Goal: Information Seeking & Learning: Compare options

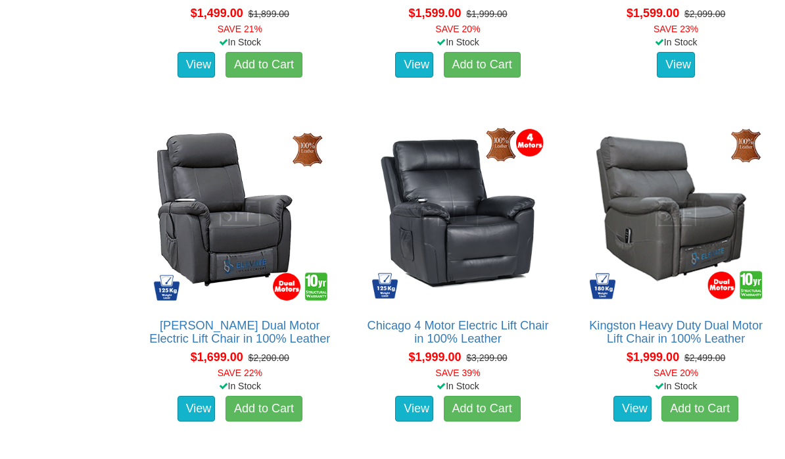
scroll to position [1437, 0]
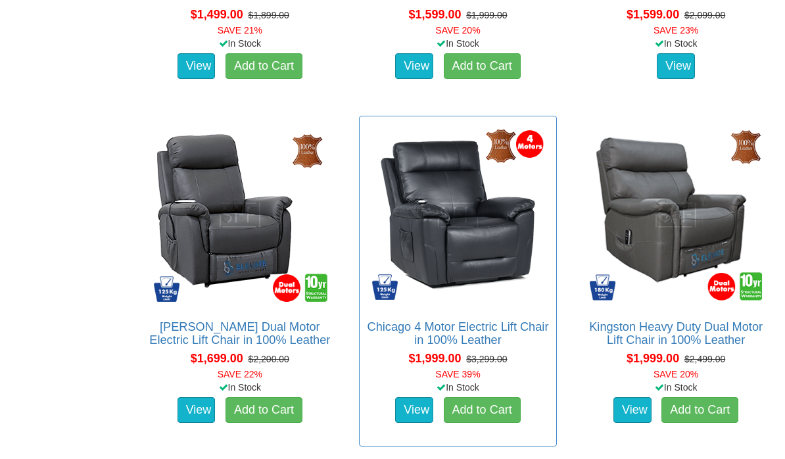
click at [482, 256] on img at bounding box center [458, 215] width 184 height 184
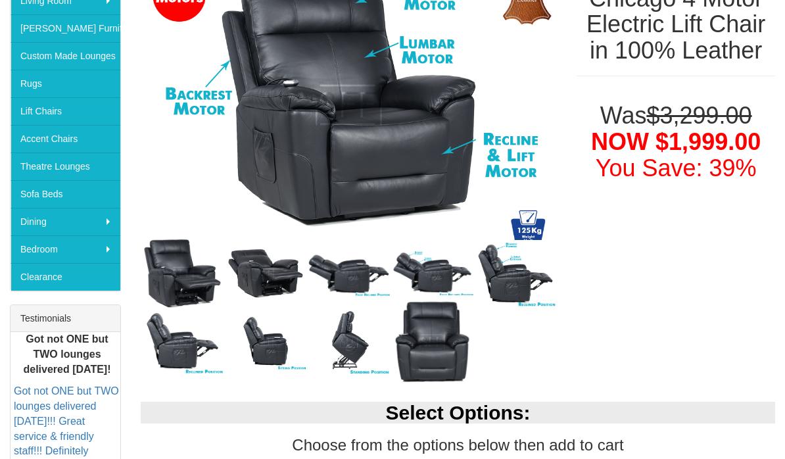
scroll to position [273, 0]
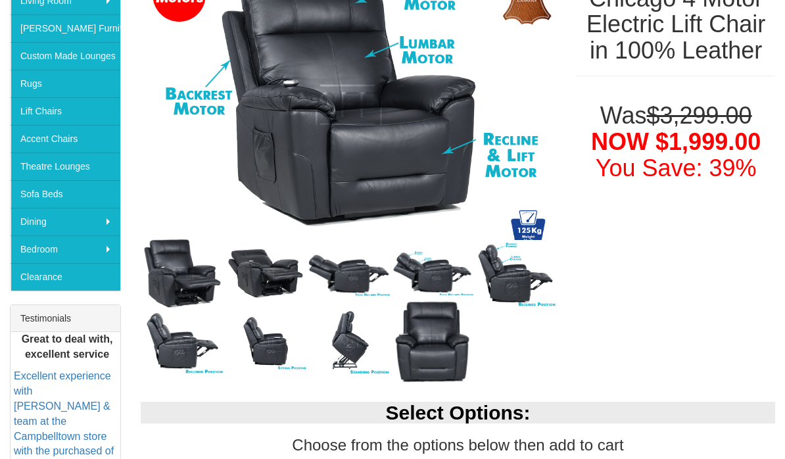
click at [451, 277] on img at bounding box center [431, 273] width 83 height 46
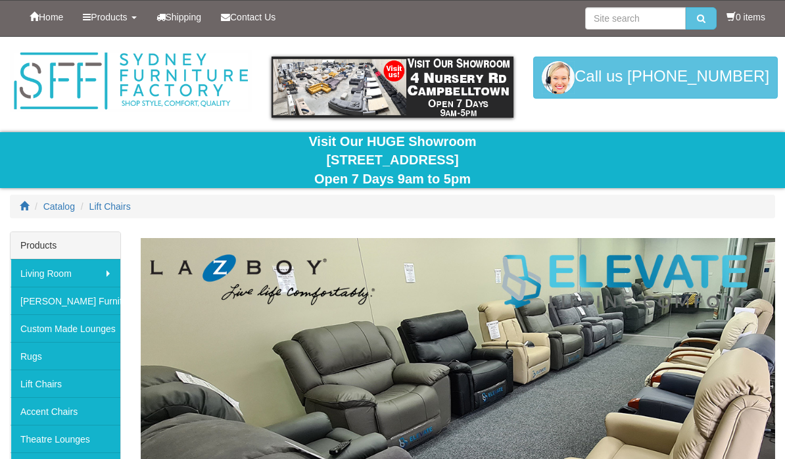
scroll to position [1437, 0]
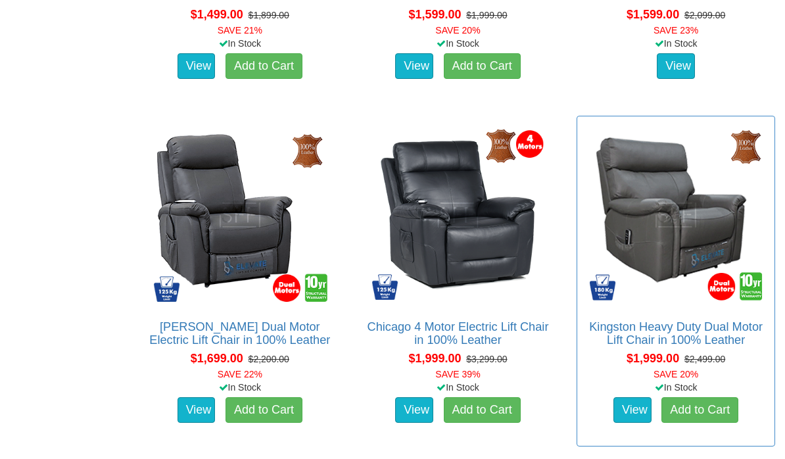
click at [757, 381] on div "$1,999.00 $2,499.00 SAVE 20%" at bounding box center [676, 365] width 204 height 31
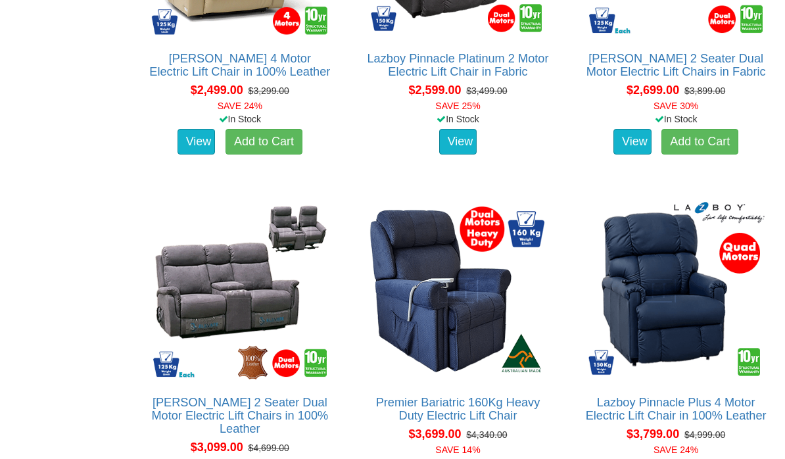
scroll to position [2737, 0]
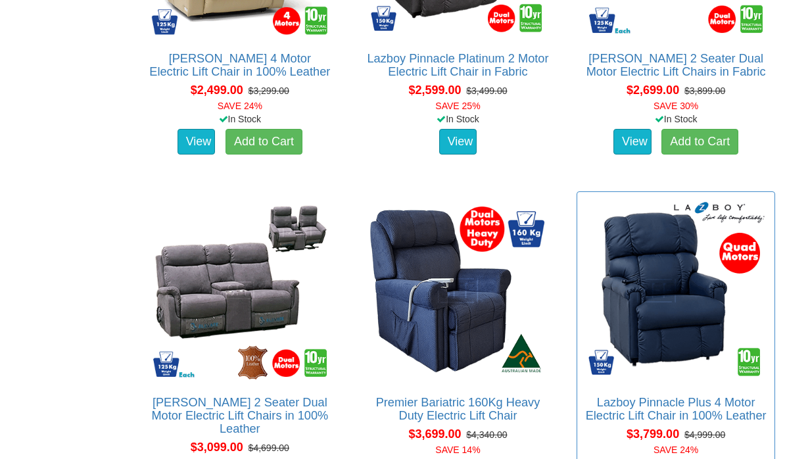
click at [683, 382] on img at bounding box center [676, 290] width 184 height 184
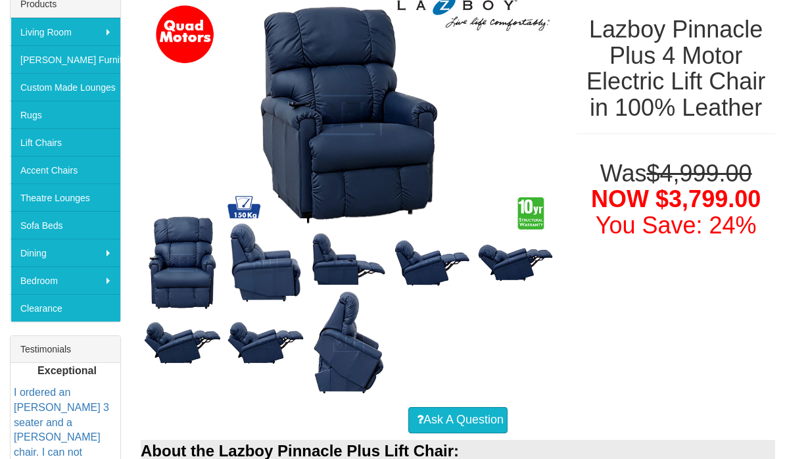
scroll to position [241, 0]
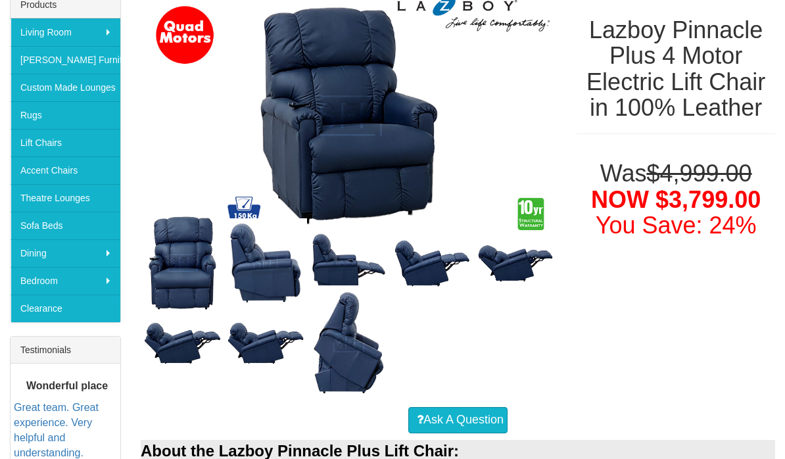
click at [256, 346] on img at bounding box center [265, 342] width 83 height 51
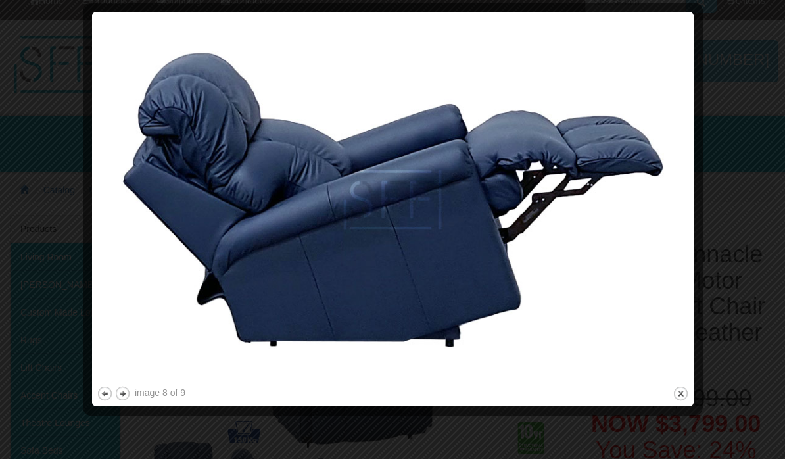
scroll to position [16, 0]
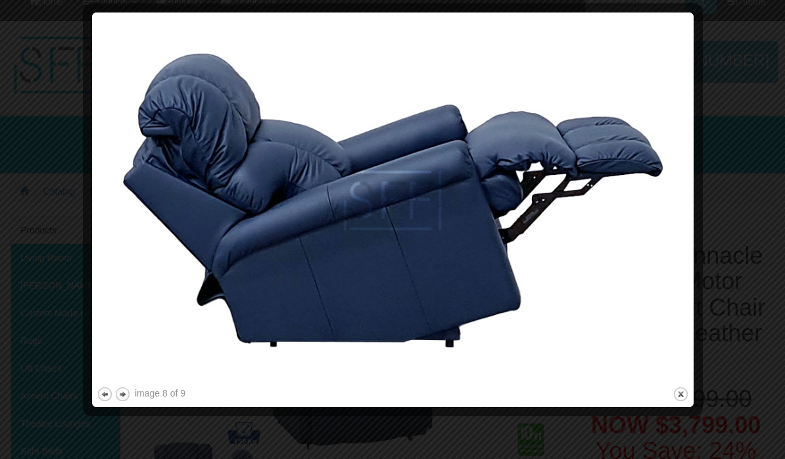
click at [97, 382] on img at bounding box center [393, 200] width 592 height 367
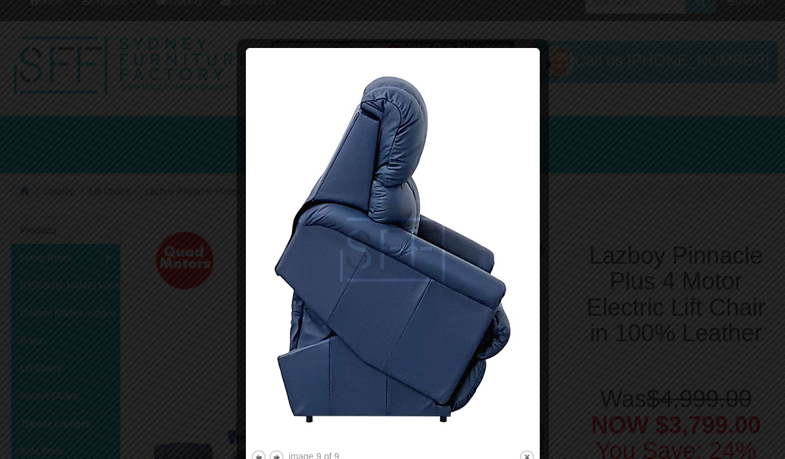
click at [503, 445] on img at bounding box center [392, 250] width 285 height 394
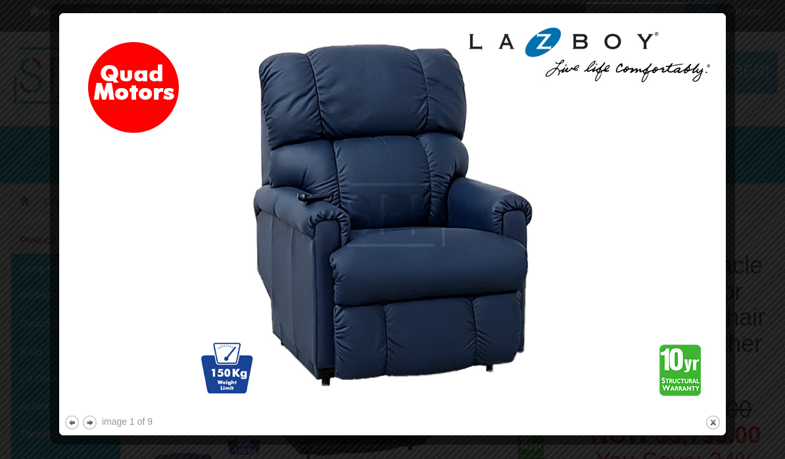
scroll to position [0, 0]
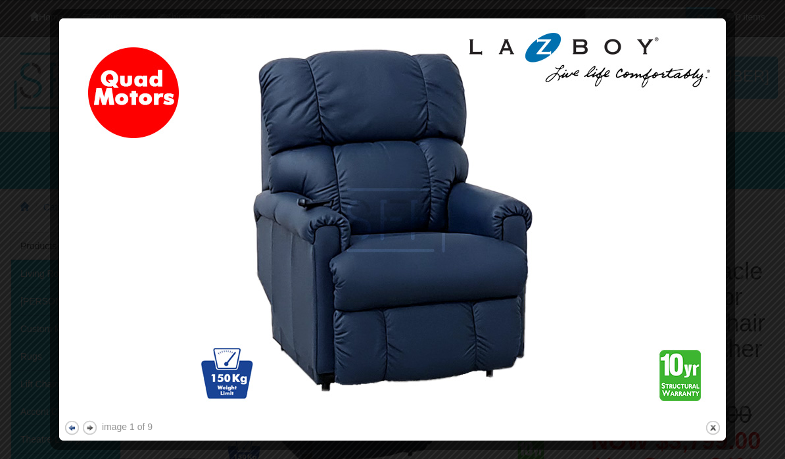
click at [66, 425] on button "previous" at bounding box center [72, 427] width 16 height 16
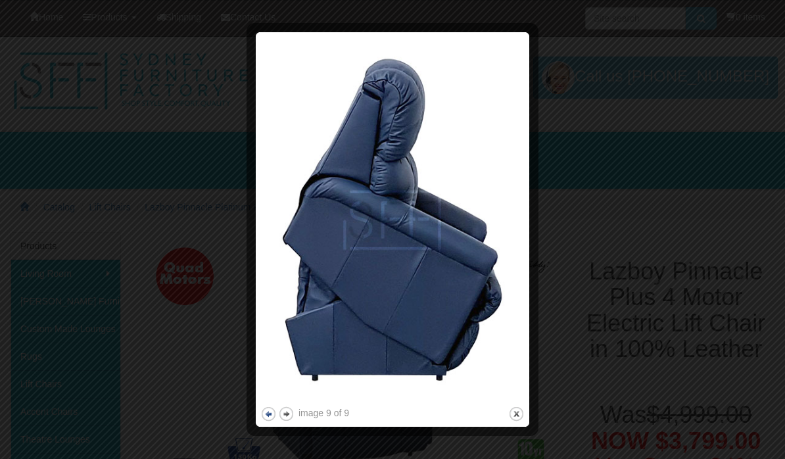
click at [263, 415] on button "previous" at bounding box center [268, 413] width 16 height 16
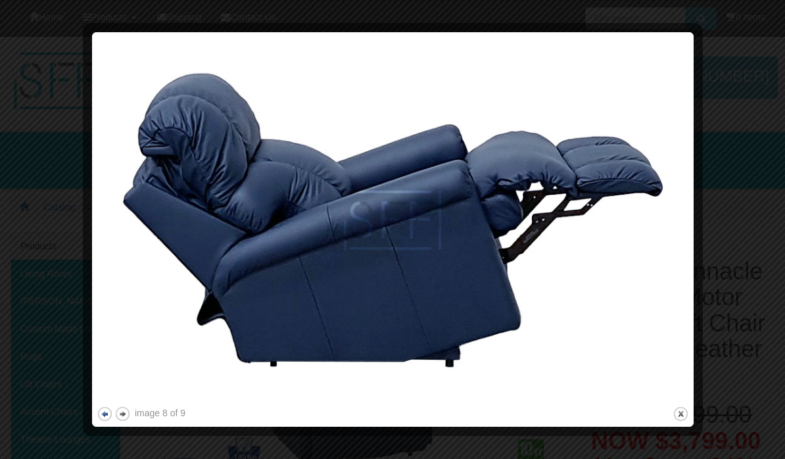
click at [101, 417] on button "previous" at bounding box center [105, 413] width 16 height 16
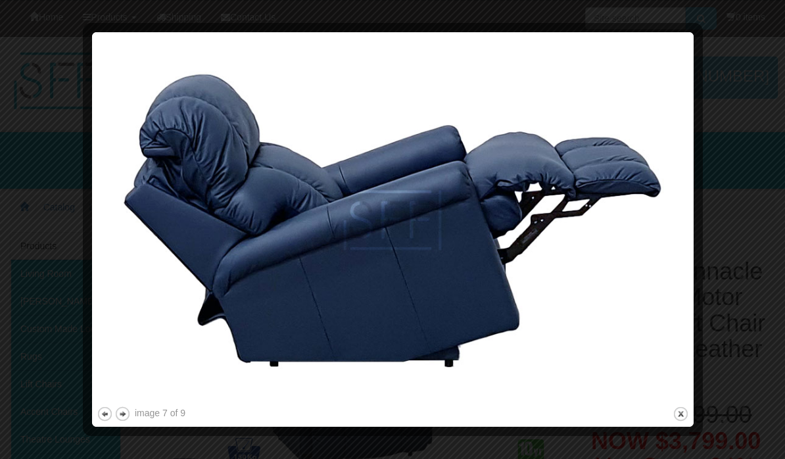
click at [81, 423] on div at bounding box center [392, 229] width 785 height 459
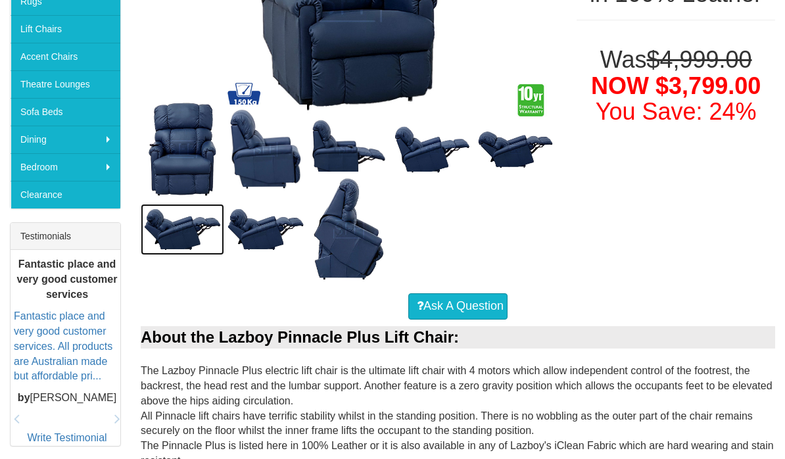
scroll to position [355, 0]
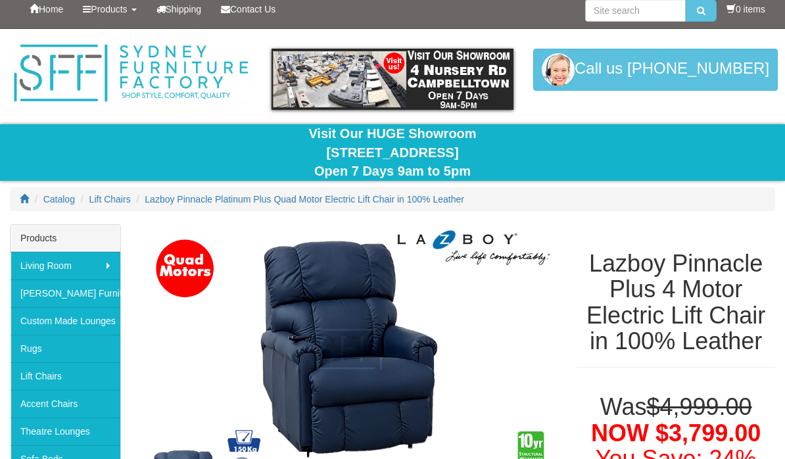
scroll to position [0, 0]
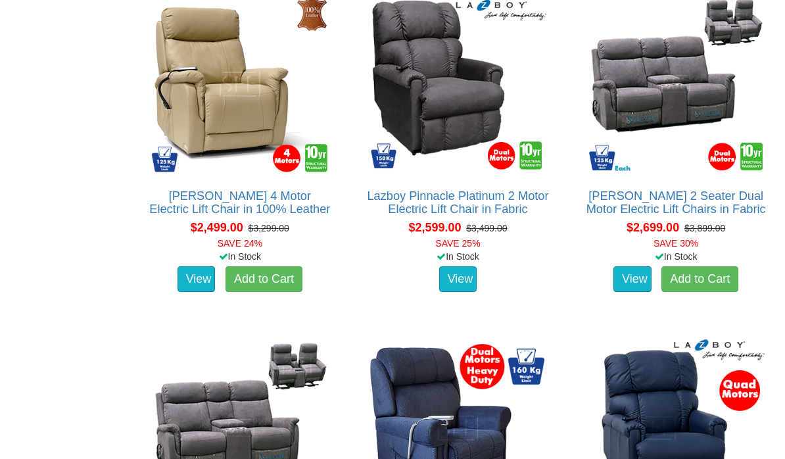
scroll to position [2599, 0]
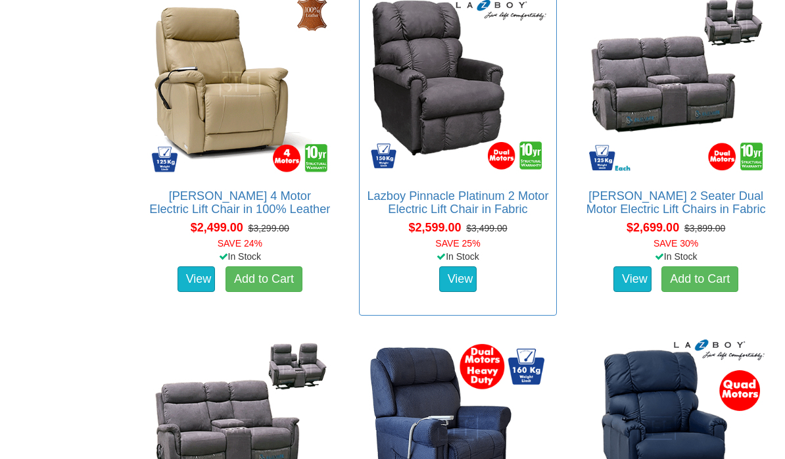
click at [422, 160] on img at bounding box center [458, 84] width 184 height 184
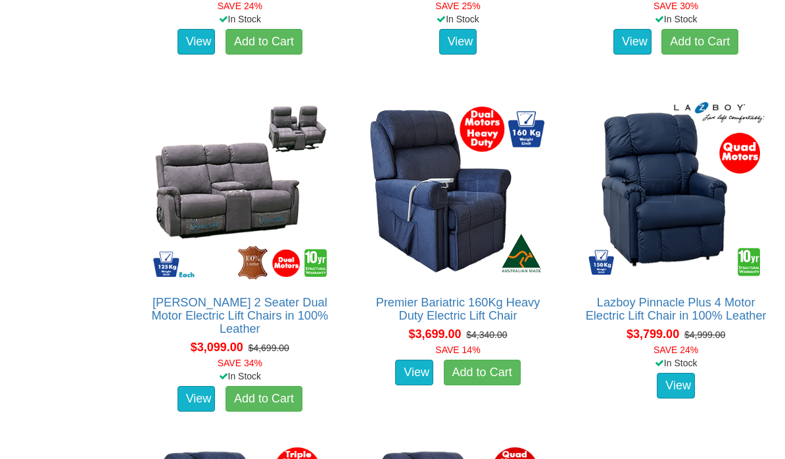
scroll to position [2837, 0]
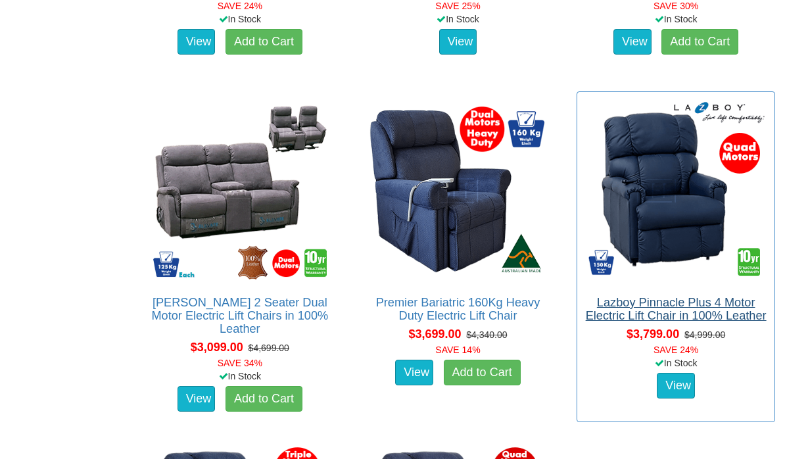
click at [710, 322] on link "Lazboy Pinnacle Plus 4 Motor Electric Lift Chair in 100% Leather" at bounding box center [676, 309] width 181 height 26
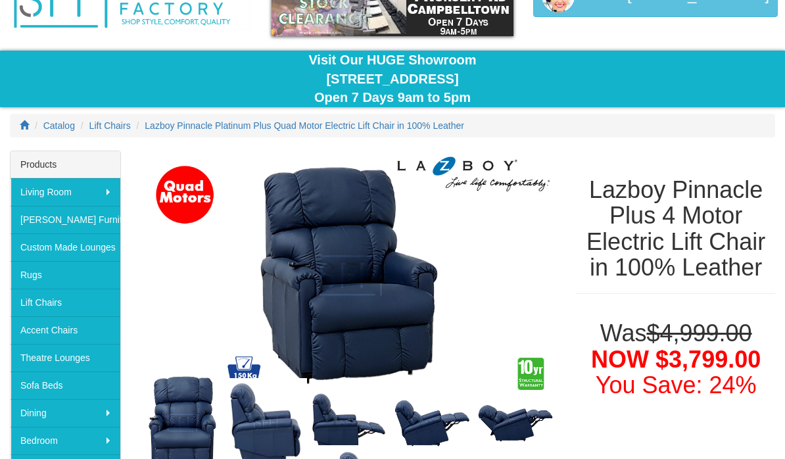
scroll to position [80, 0]
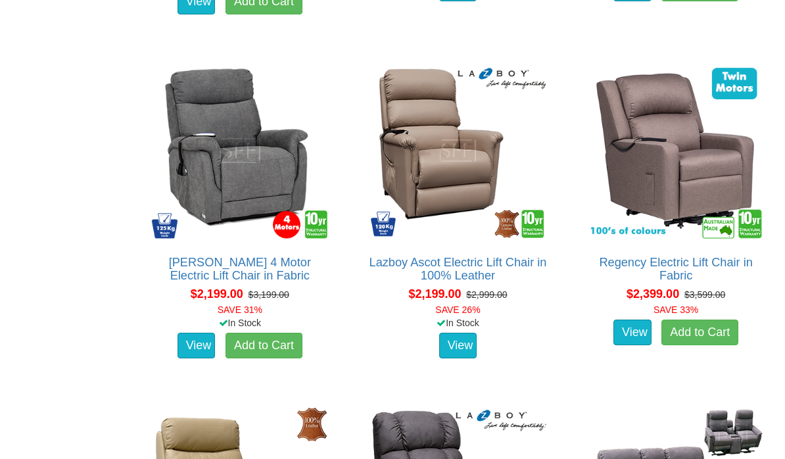
scroll to position [2188, 0]
